Goal: Transaction & Acquisition: Purchase product/service

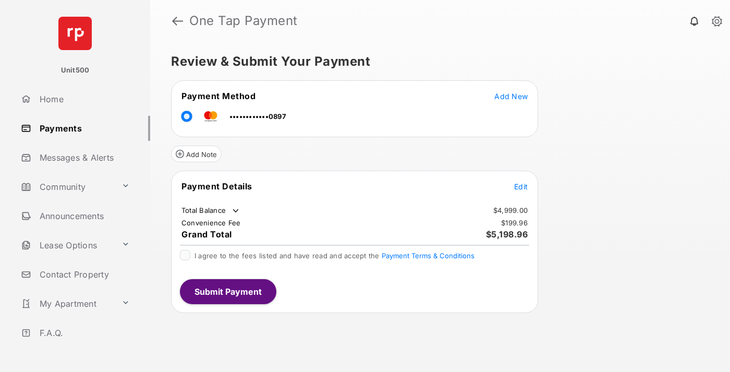
click at [521, 186] on span "Edit" at bounding box center [521, 186] width 14 height 9
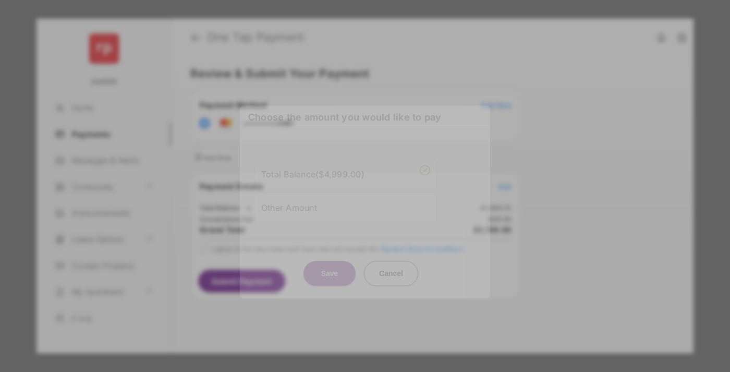
click at [345, 204] on div "Other Amount" at bounding box center [345, 208] width 169 height 18
type input "****"
click at [329, 276] on button "Save" at bounding box center [329, 273] width 52 height 25
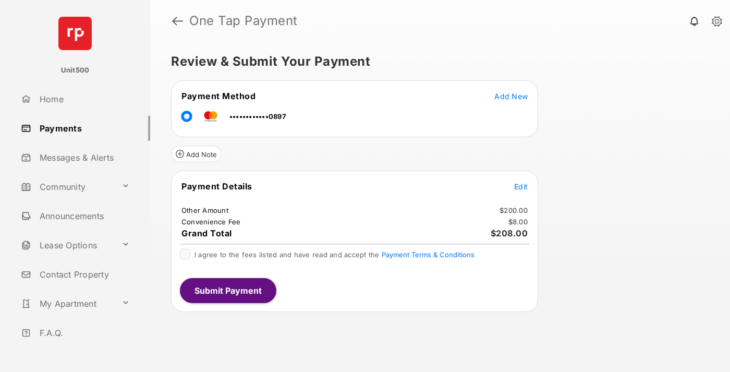
click at [521, 186] on span "Edit" at bounding box center [521, 186] width 14 height 9
click at [227, 290] on button "Submit Payment" at bounding box center [228, 290] width 96 height 25
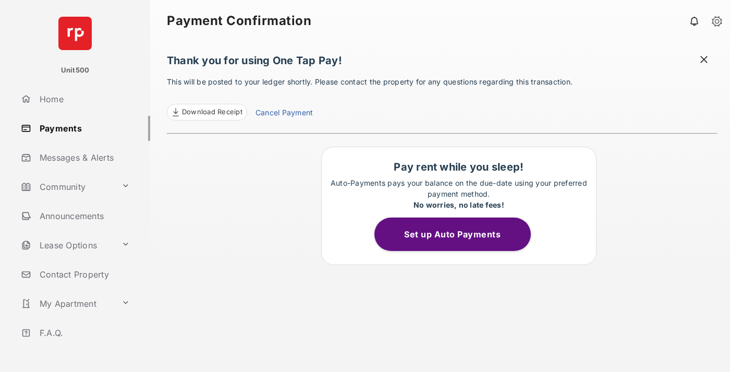
click at [206, 112] on span "Download Receipt" at bounding box center [212, 112] width 60 height 10
click at [703, 60] on span at bounding box center [703, 60] width 10 height 13
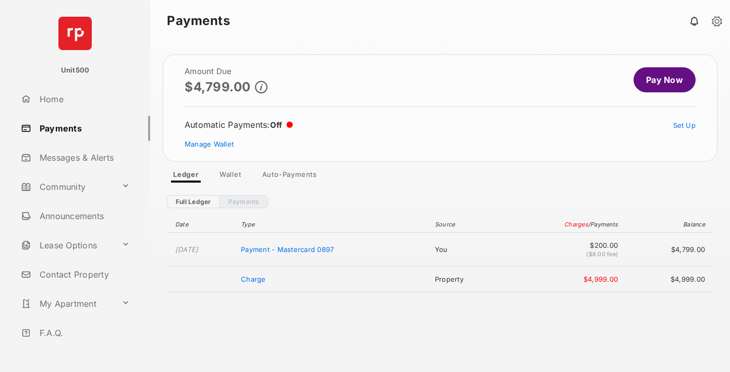
click at [209, 144] on link "Manage Wallet" at bounding box center [208, 144] width 49 height 8
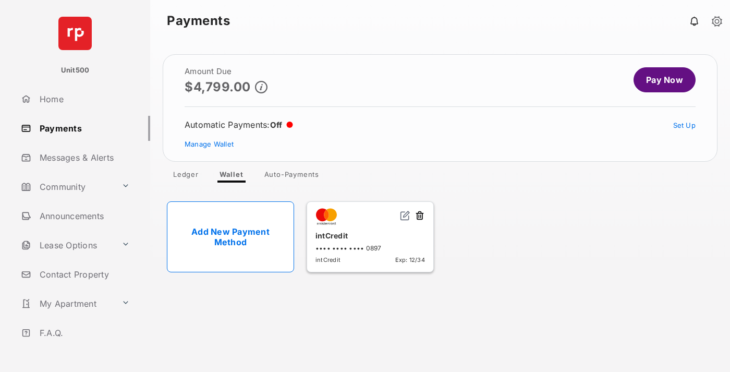
click at [419, 216] on button at bounding box center [419, 216] width 10 height 12
